Goal: Information Seeking & Learning: Learn about a topic

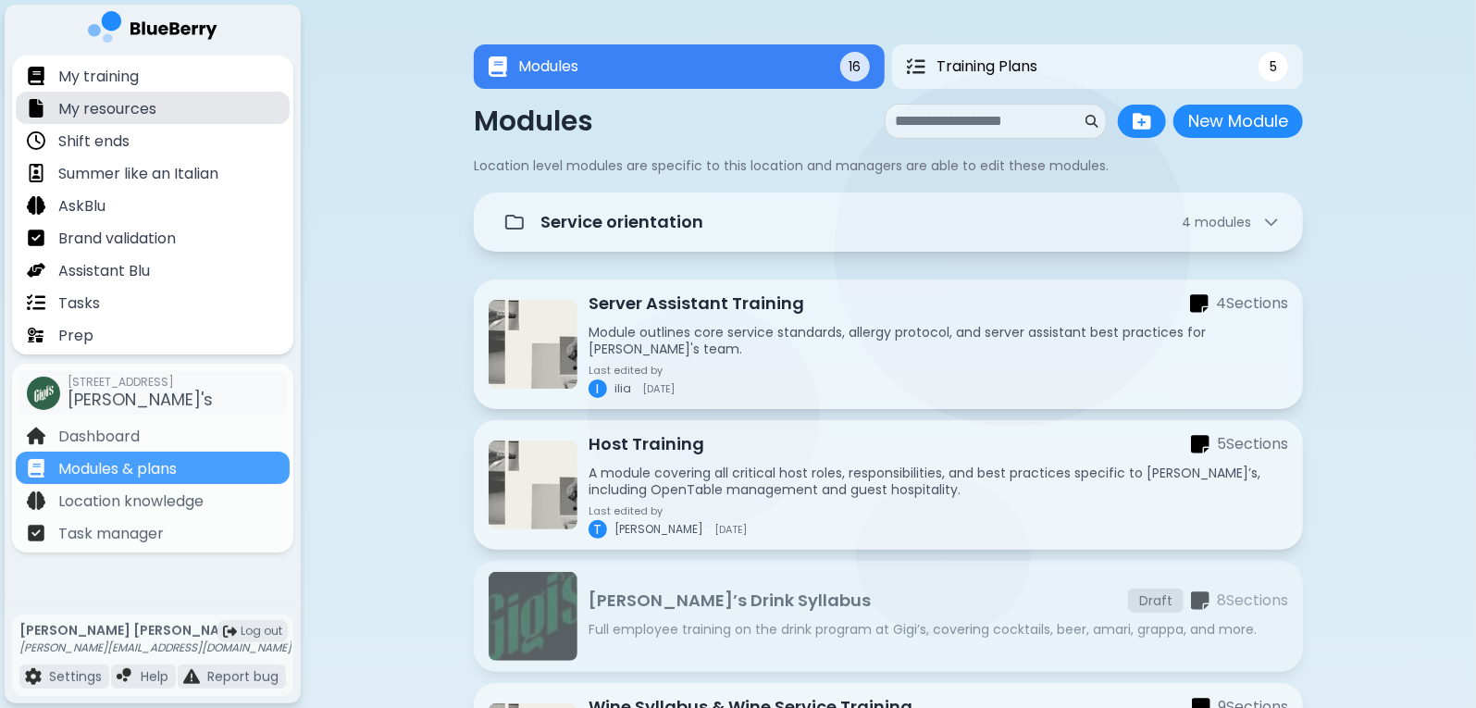
click at [108, 109] on p "My resources" at bounding box center [107, 109] width 98 height 22
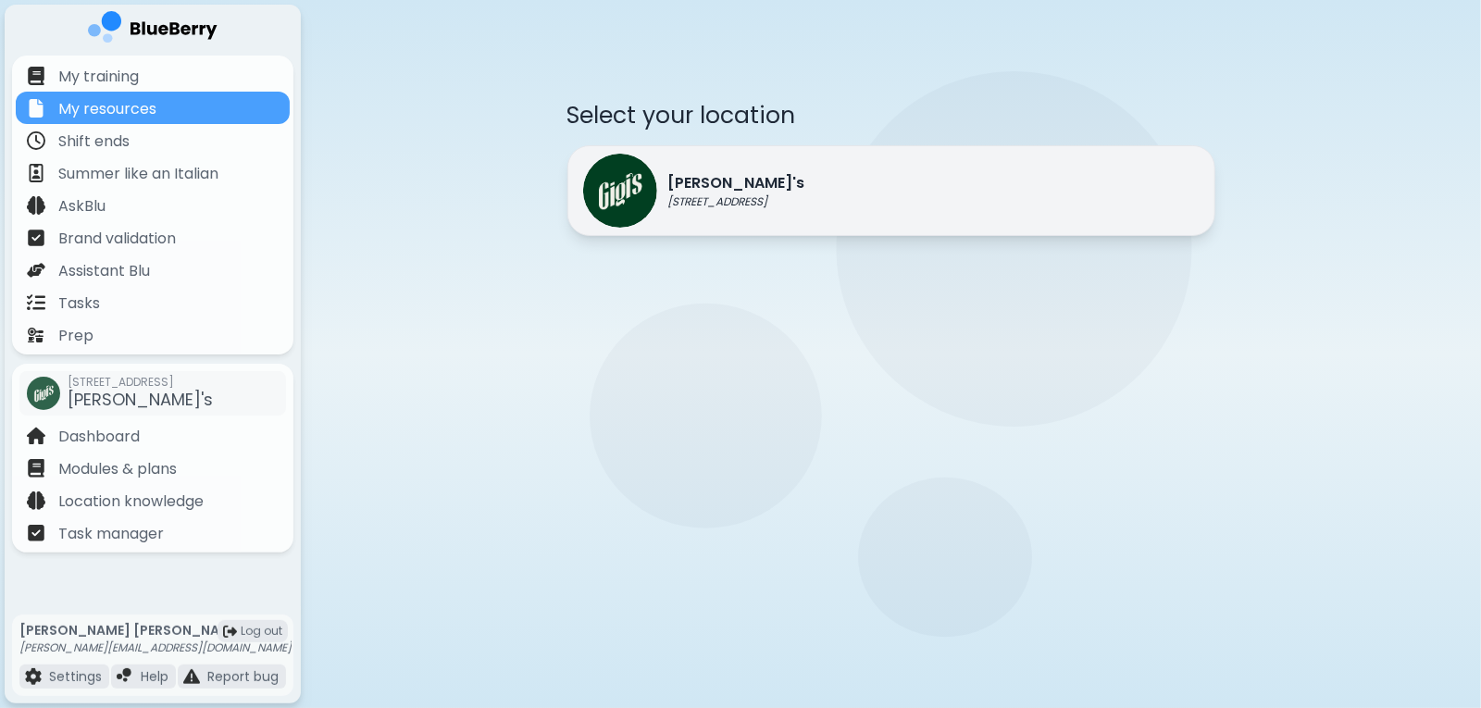
click at [777, 169] on div "[PERSON_NAME]'s [STREET_ADDRESS]" at bounding box center [694, 191] width 222 height 74
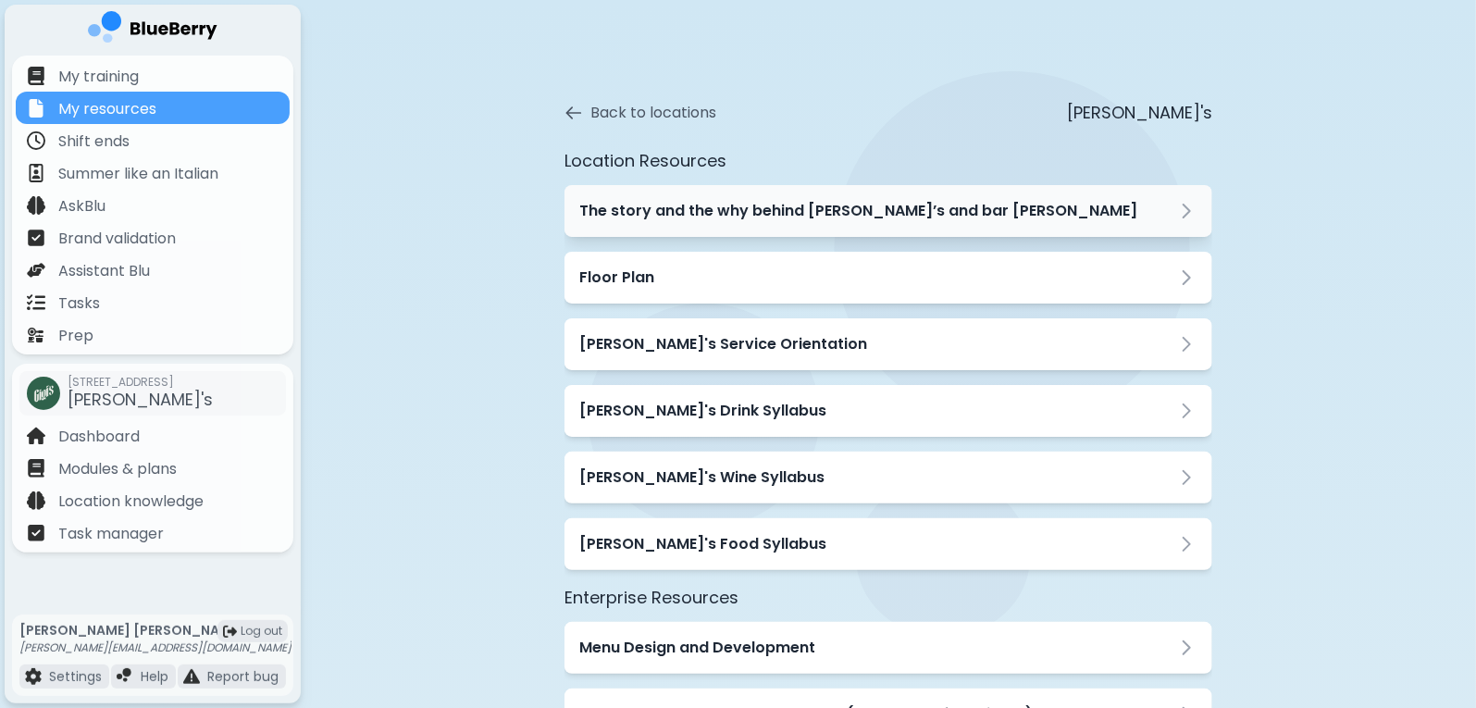
click at [952, 223] on div "The story and the why behind [PERSON_NAME]’s and bar [PERSON_NAME]" at bounding box center [889, 211] width 648 height 52
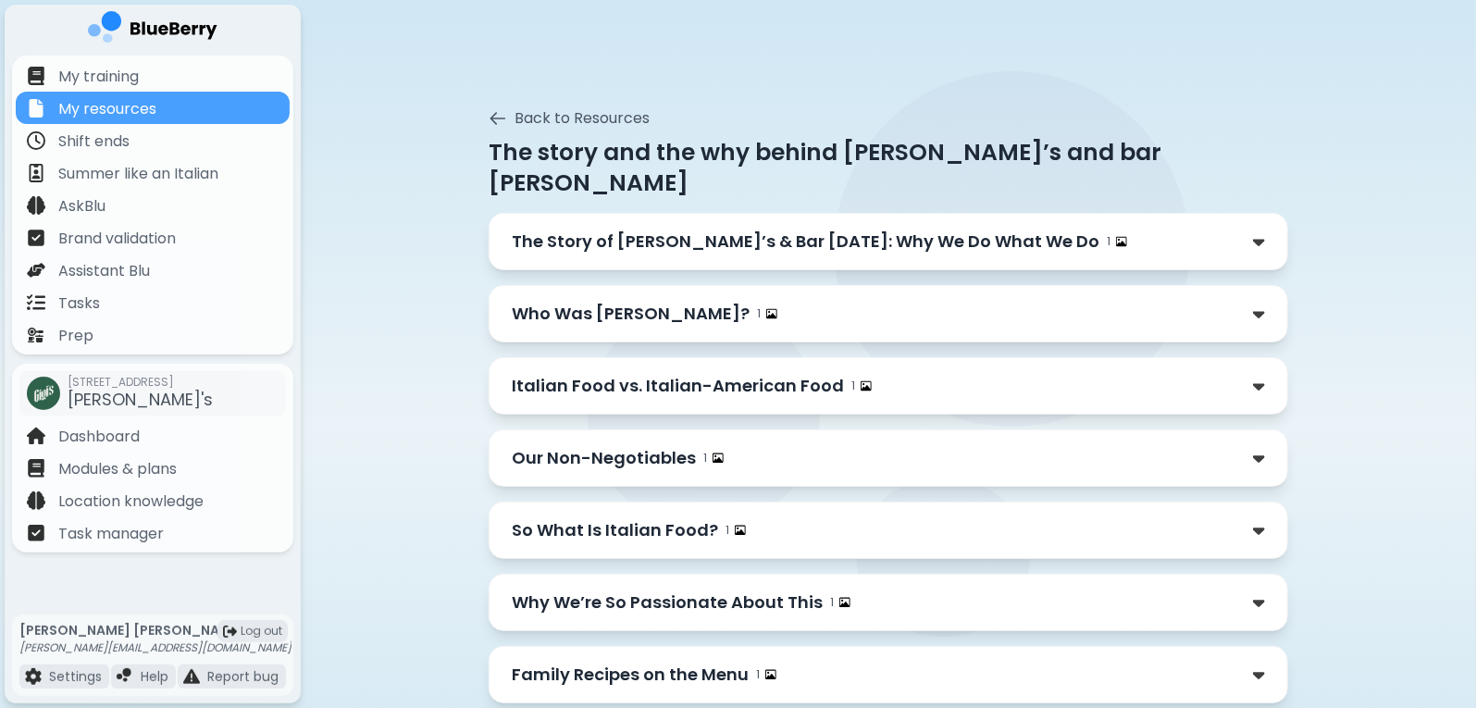
click at [928, 229] on p "The Story of [PERSON_NAME]’s & Bar [DATE]: Why We Do What We Do" at bounding box center [806, 242] width 588 height 26
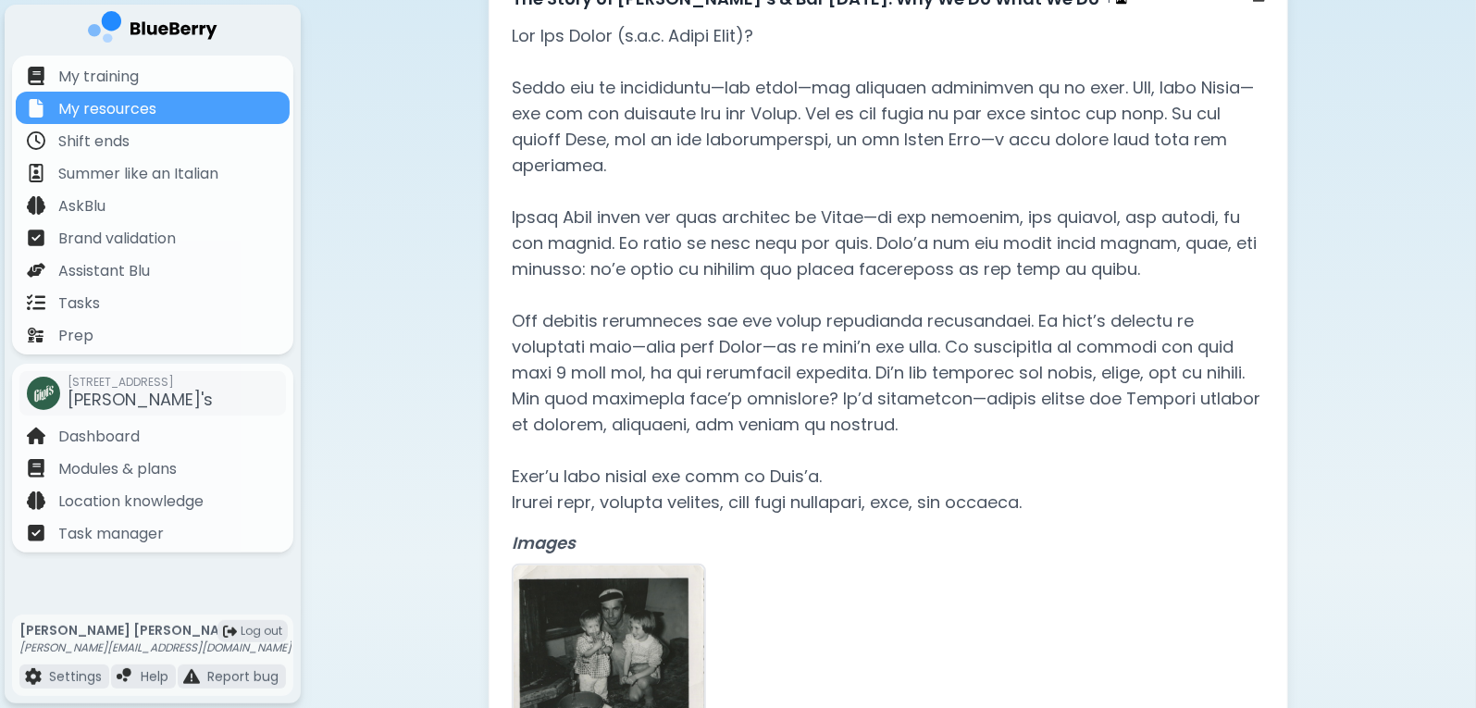
scroll to position [243, 0]
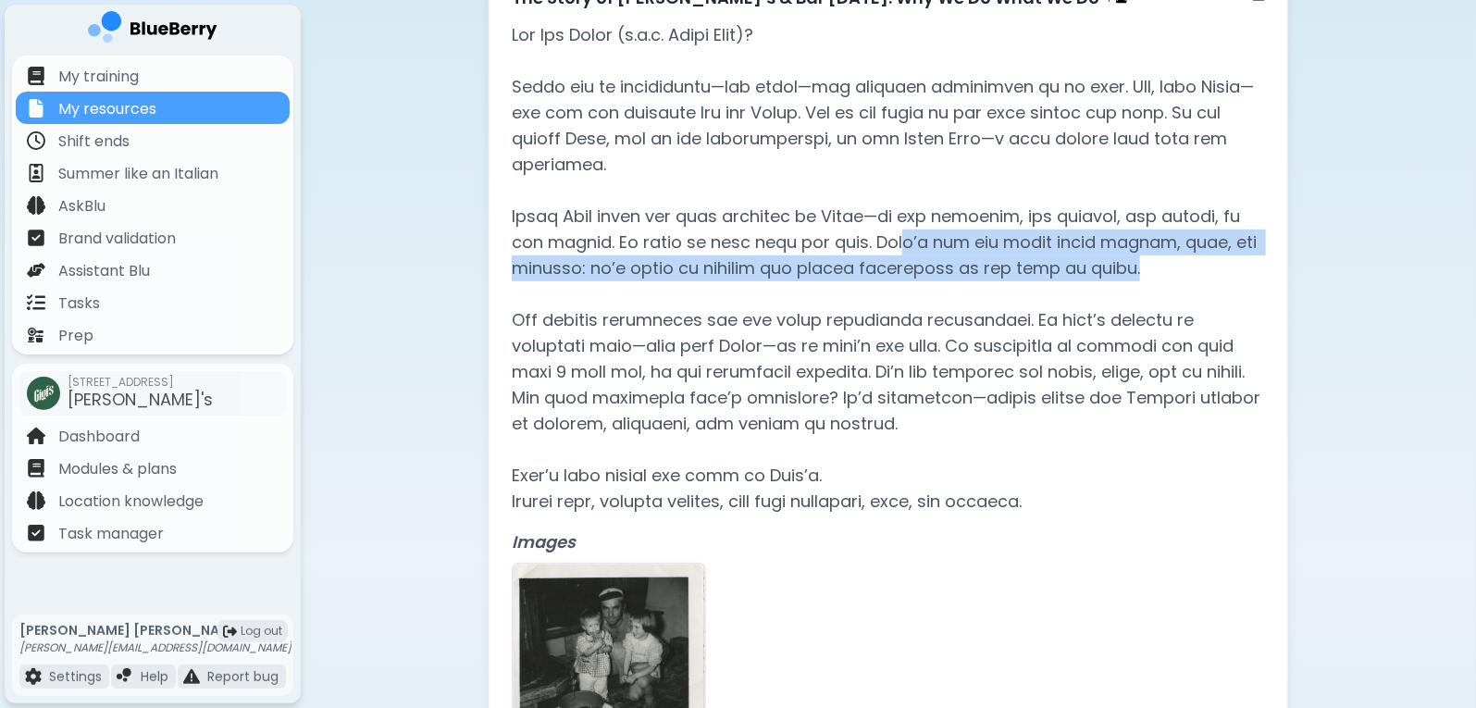
drag, startPoint x: 840, startPoint y: 208, endPoint x: 1266, endPoint y: 231, distance: 426.3
click at [1266, 231] on div "The Story of [PERSON_NAME]’s & Bar [DATE]: Why We Do What We Do 1 Images" at bounding box center [889, 378] width 800 height 818
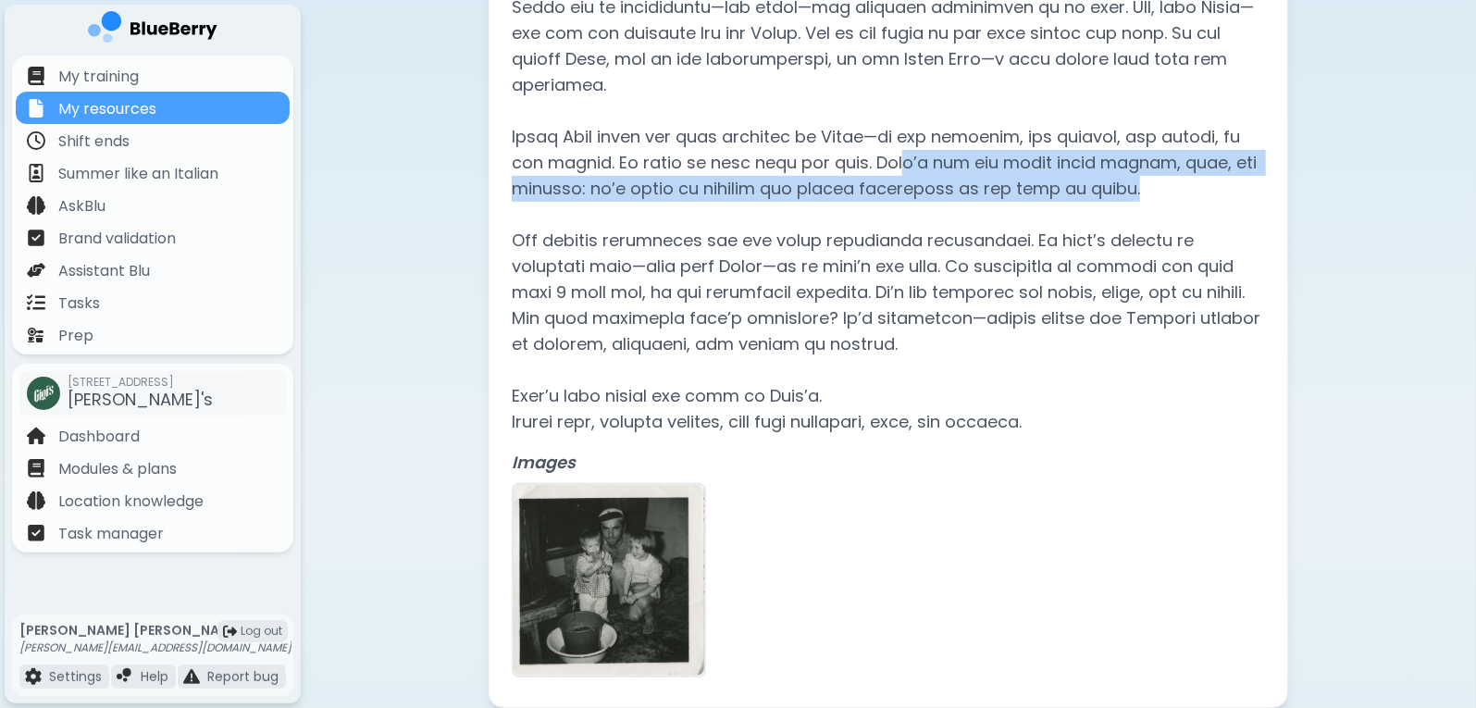
scroll to position [324, 0]
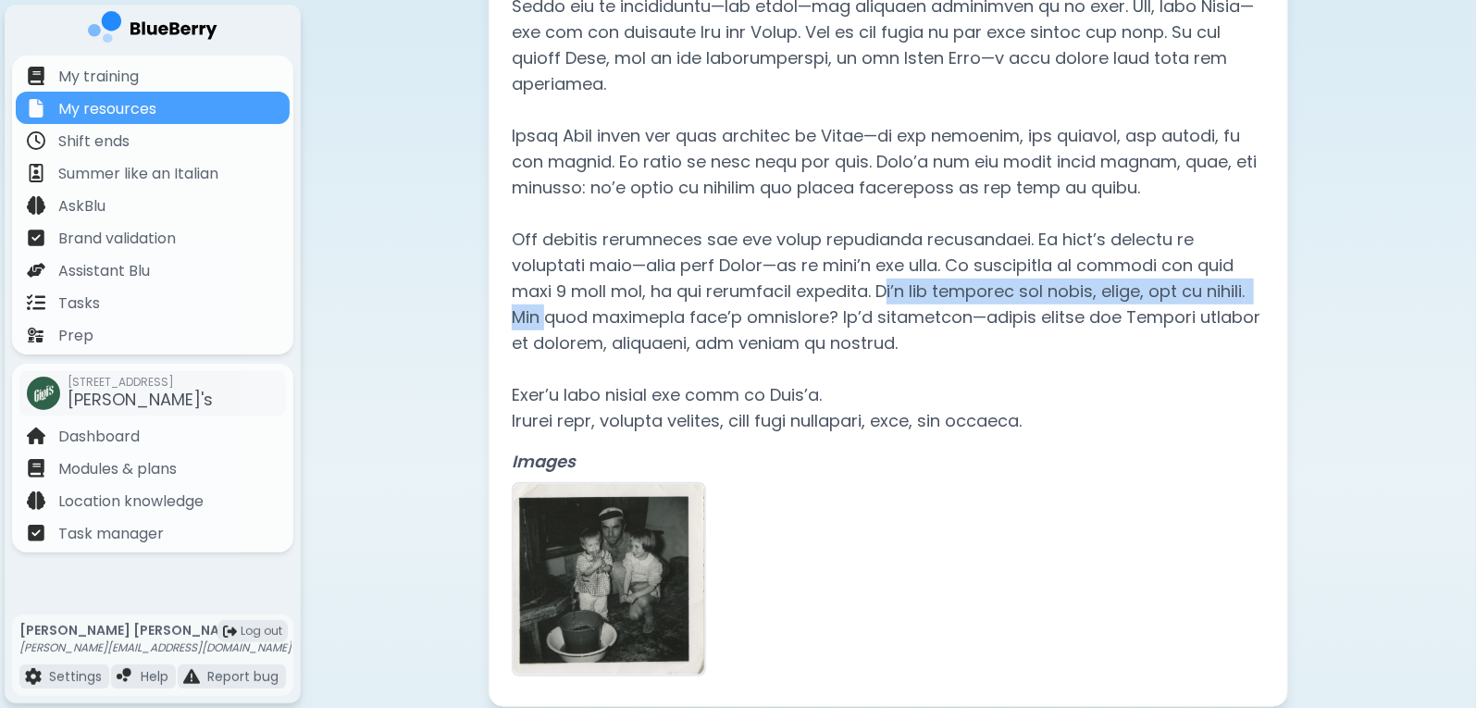
drag, startPoint x: 790, startPoint y: 258, endPoint x: 1250, endPoint y: 255, distance: 460.0
click at [1250, 255] on p at bounding box center [888, 188] width 753 height 492
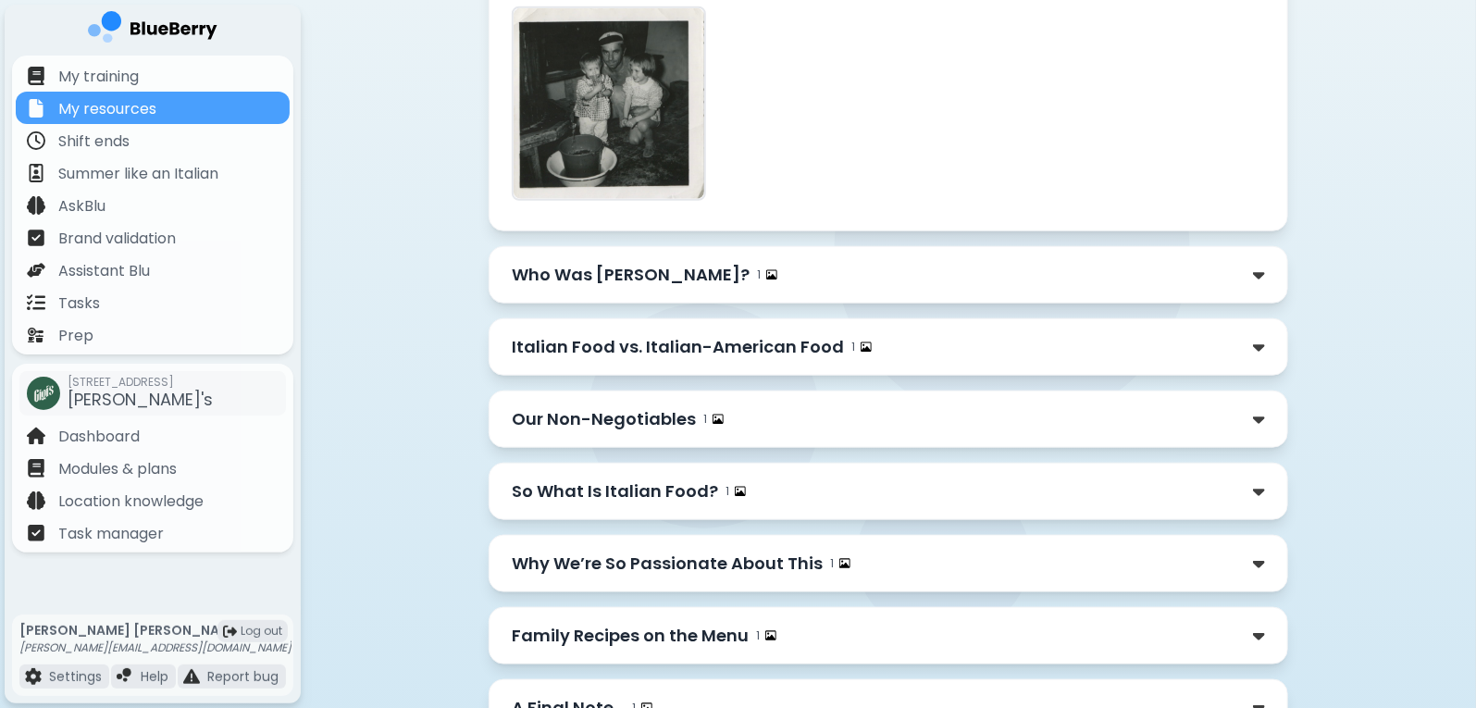
scroll to position [812, 0]
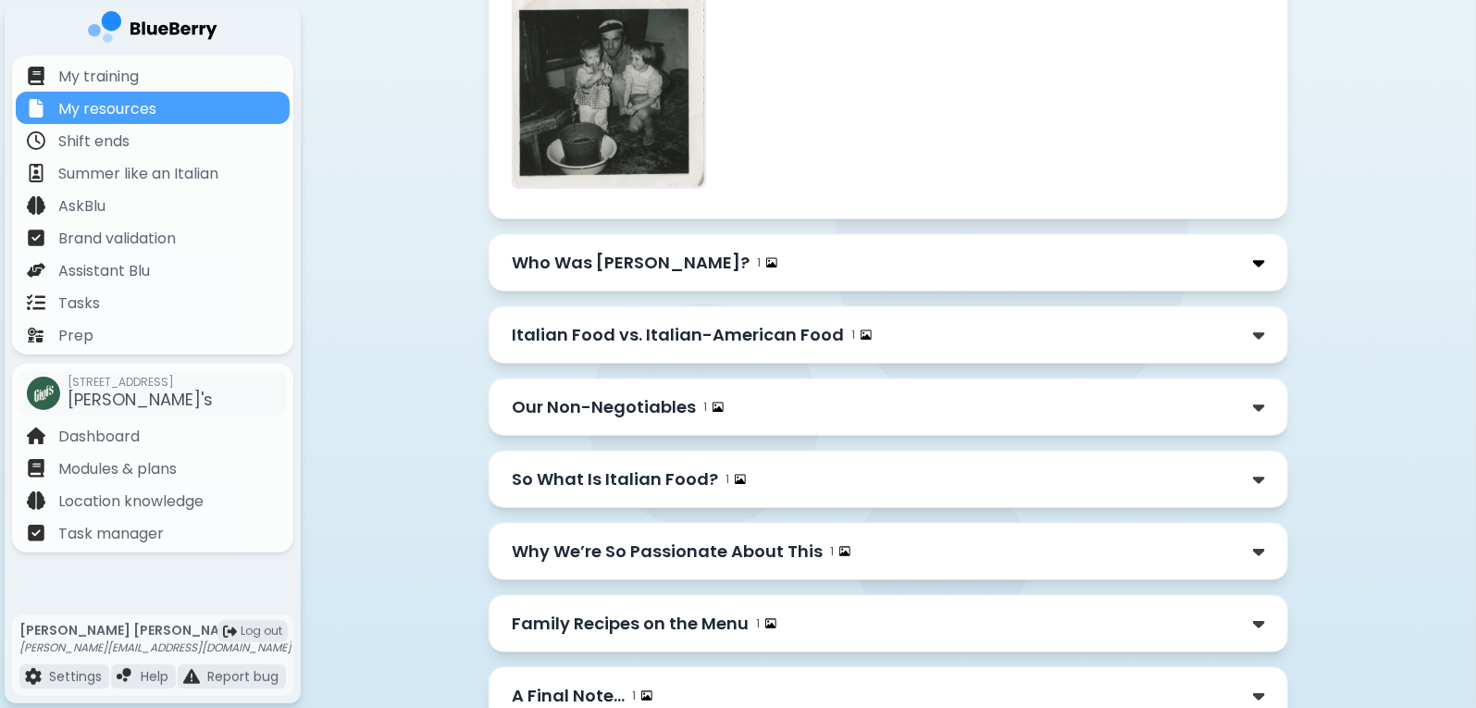
click at [1255, 254] on img at bounding box center [1259, 263] width 12 height 19
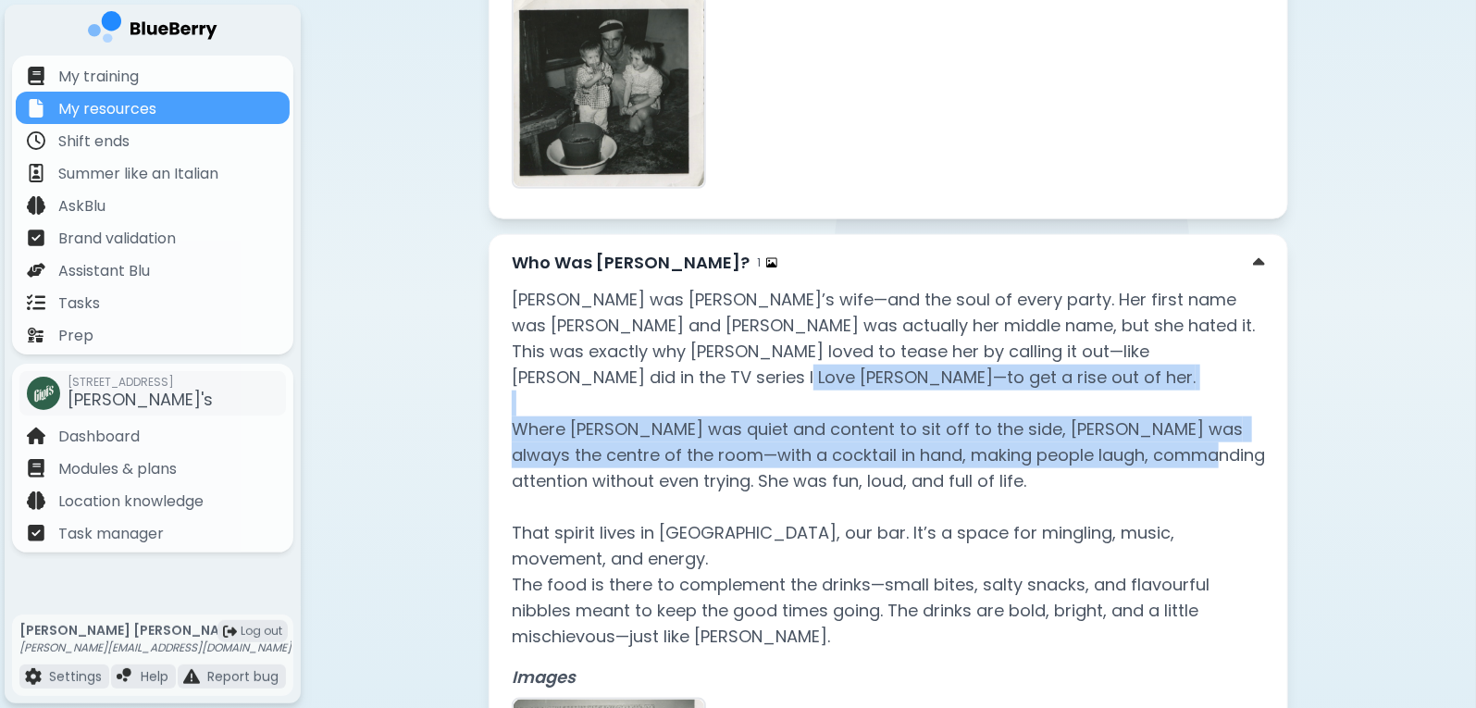
drag, startPoint x: 876, startPoint y: 417, endPoint x: 600, endPoint y: 363, distance: 282.1
click at [600, 363] on p "[PERSON_NAME] was [PERSON_NAME]’s wife—and the soul of every party. Her first n…" at bounding box center [888, 468] width 753 height 363
